Goal: Find specific page/section: Find specific page/section

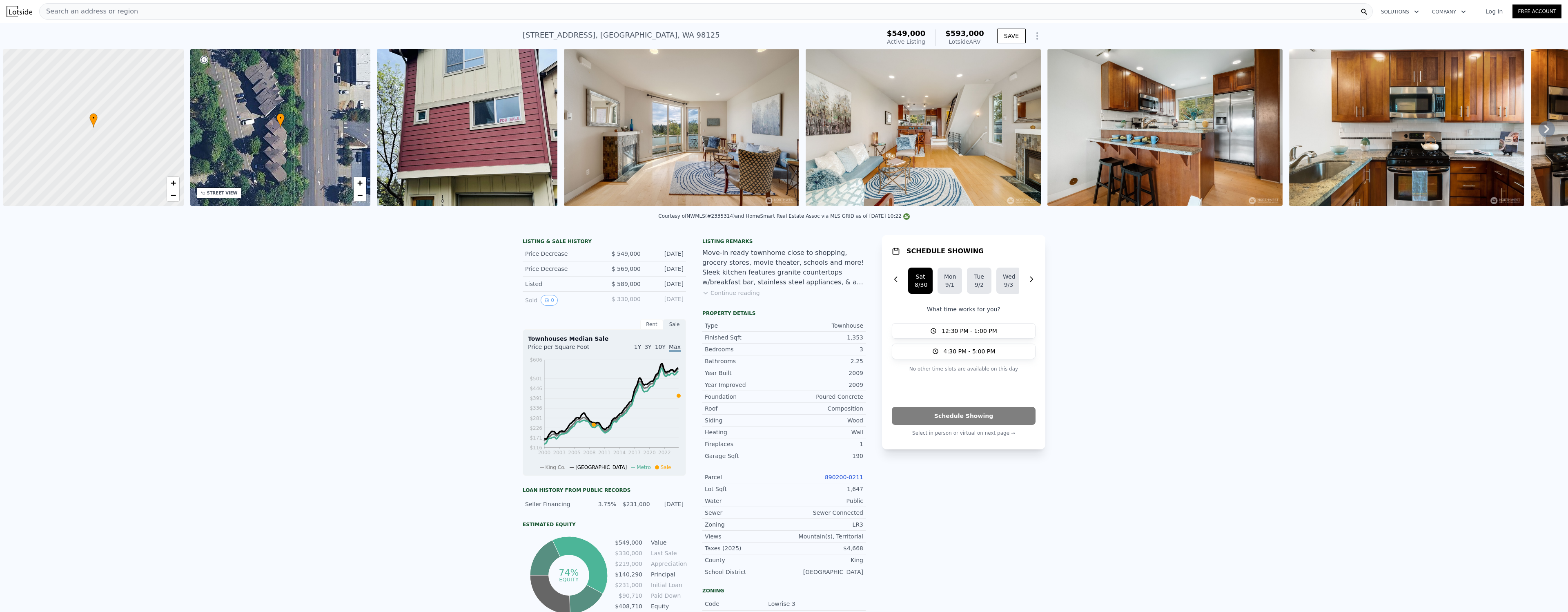
scroll to position [0, 3]
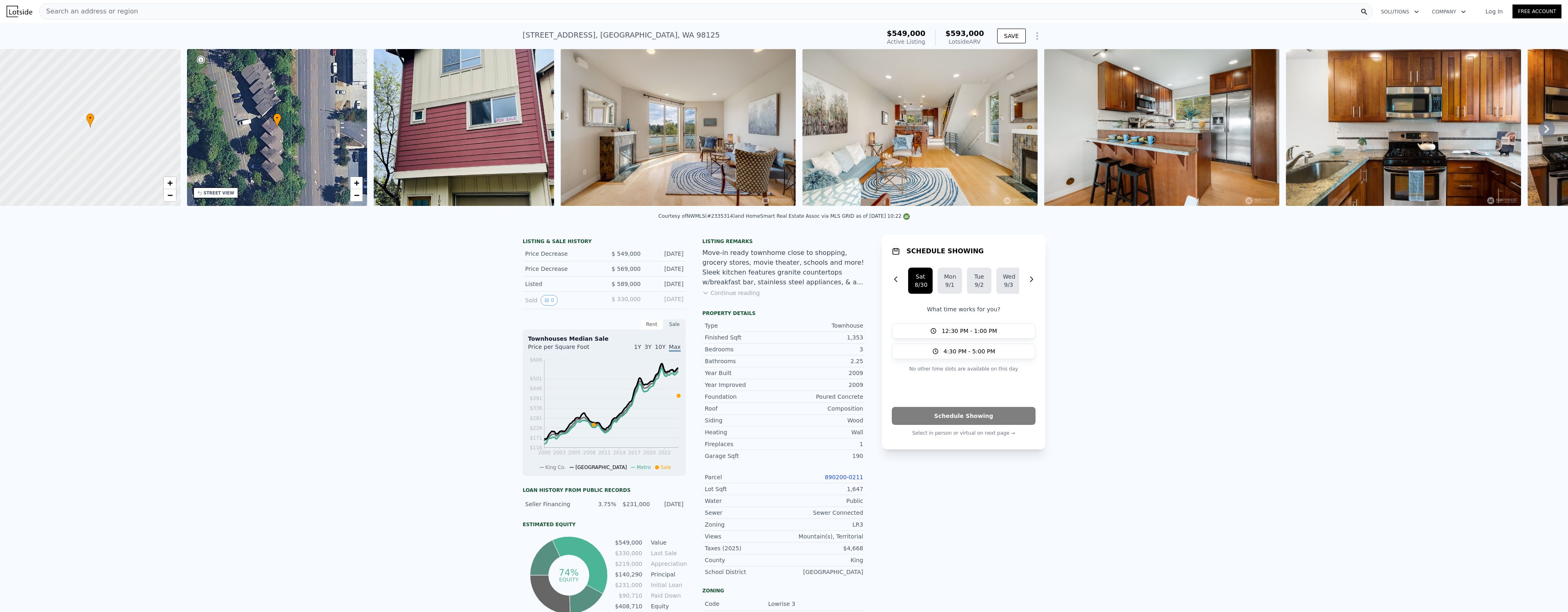
click at [1173, 280] on div "LISTING & SALE HISTORY Price Decrease $ 549,000 [DATE] Price Decrease $ 569,000…" at bounding box center [784, 504] width 1568 height 553
click at [484, 28] on div "[STREET_ADDRESS] Active at $549k (~ARV $593k ) $549,000 Active Listing $593,000…" at bounding box center [784, 36] width 1568 height 26
click at [153, 12] on div "Search an address or region" at bounding box center [706, 11] width 1334 height 16
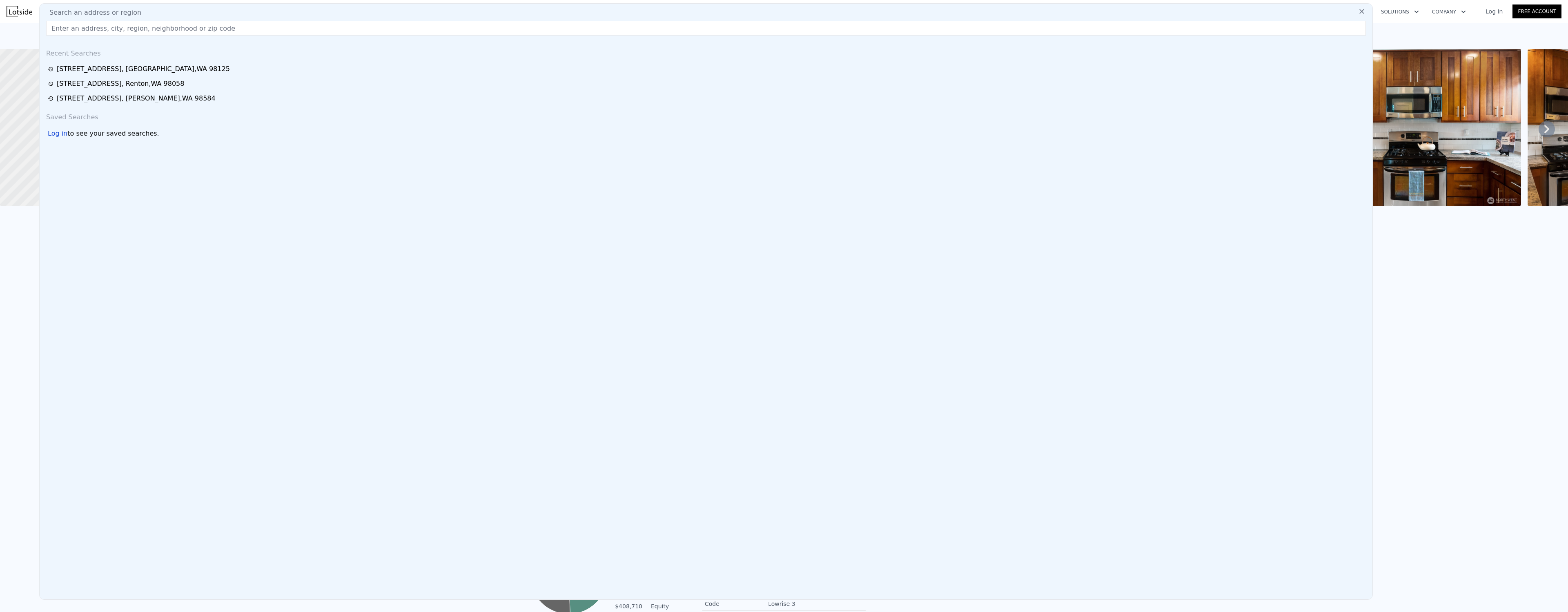
click at [155, 11] on div "Search an address or region" at bounding box center [706, 12] width 1327 height 10
click at [150, 26] on input "text" at bounding box center [706, 28] width 1320 height 14
paste input "[STREET_ADDRESS]"
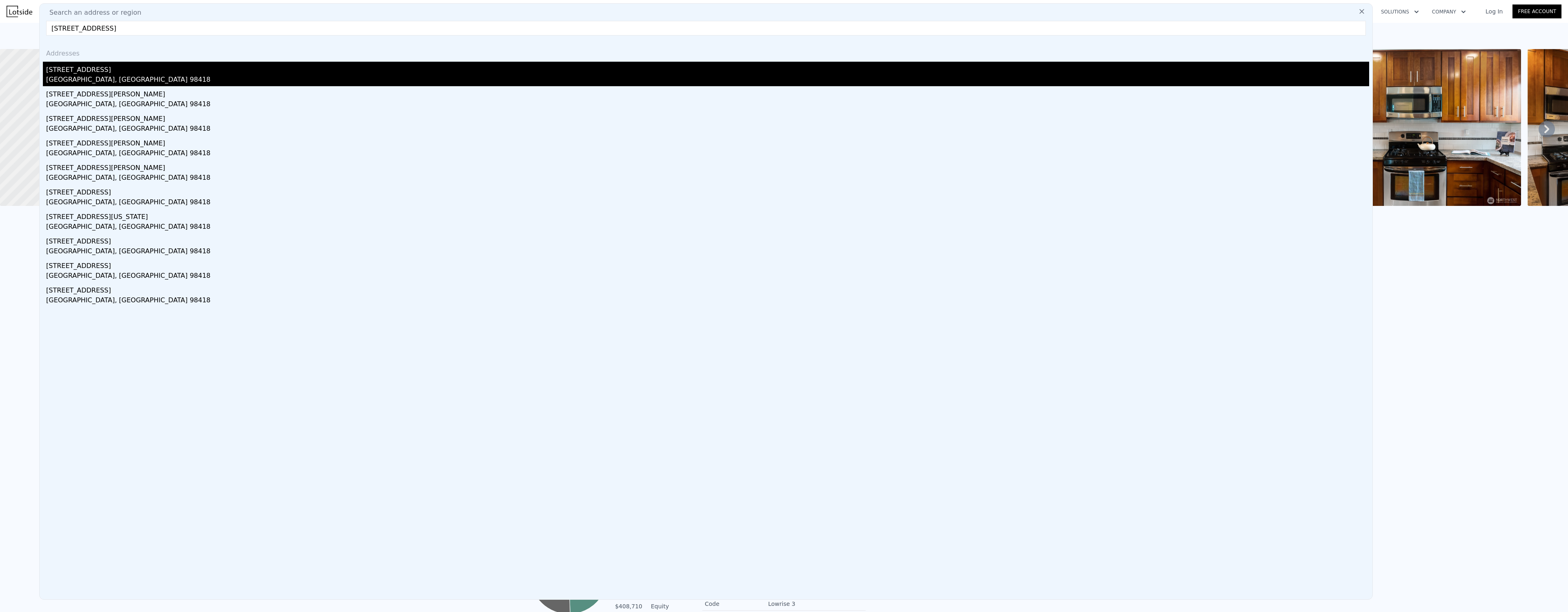
type input "[STREET_ADDRESS]"
click at [83, 77] on div "[GEOGRAPHIC_DATA], [GEOGRAPHIC_DATA] 98418" at bounding box center [707, 80] width 1323 height 11
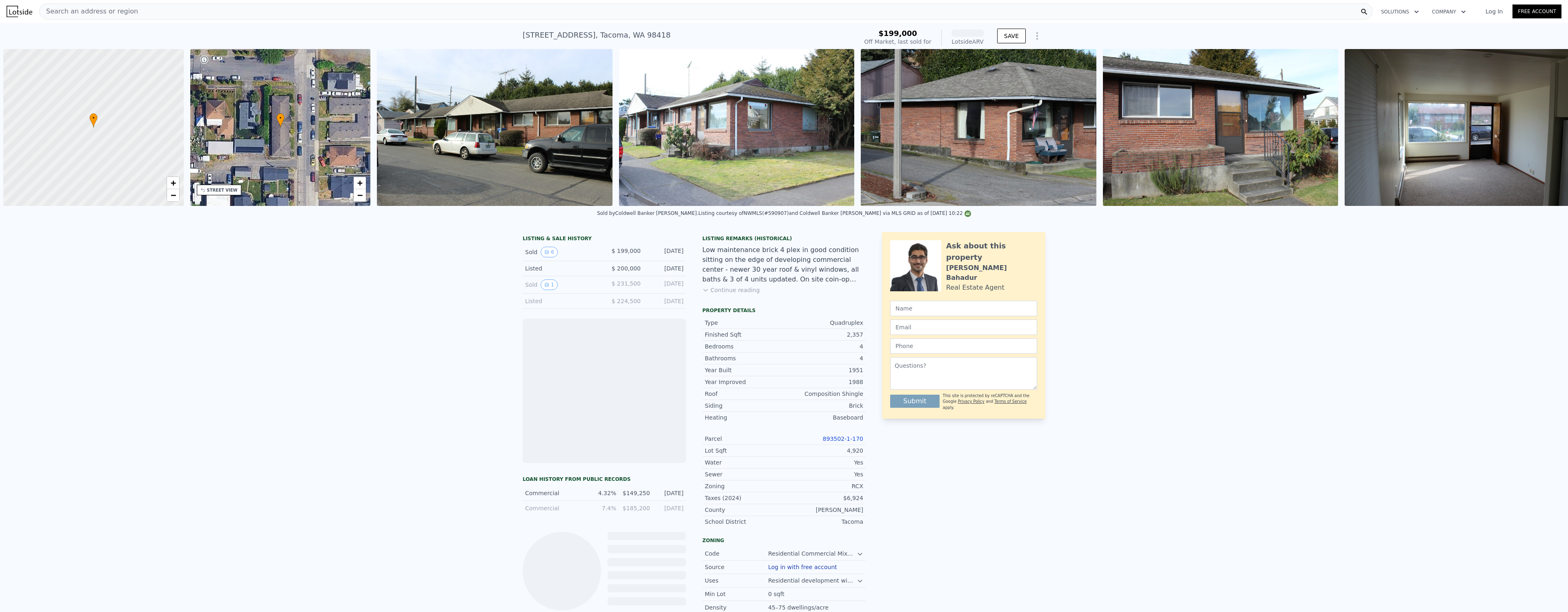
scroll to position [0, 3]
